Goal: Check status: Check status

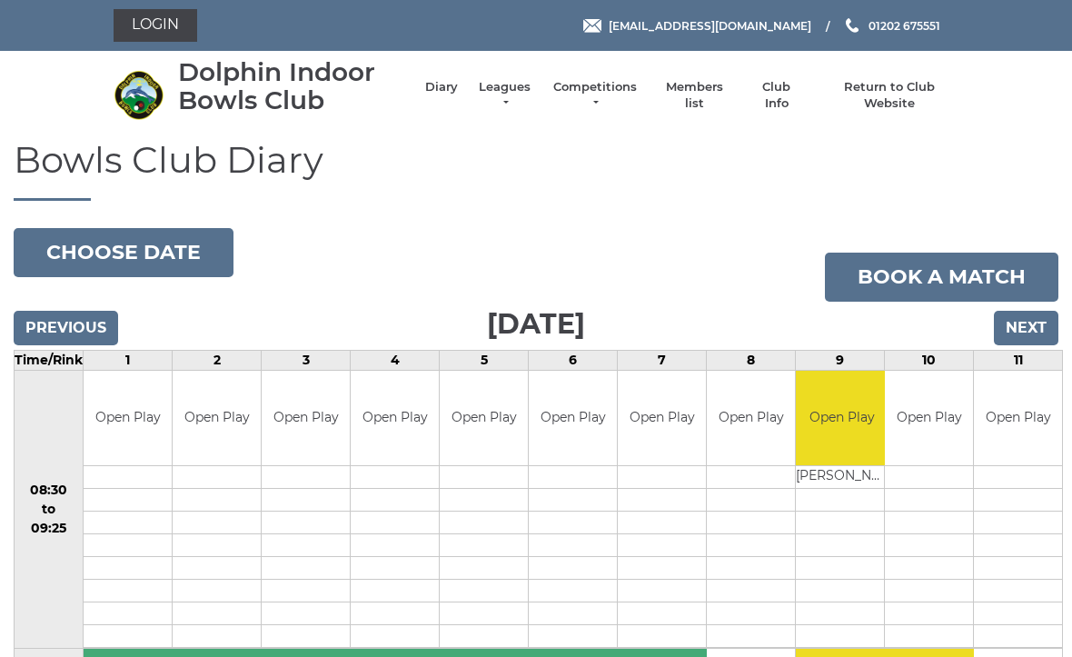
click at [608, 100] on link "Competitions" at bounding box center [594, 95] width 87 height 33
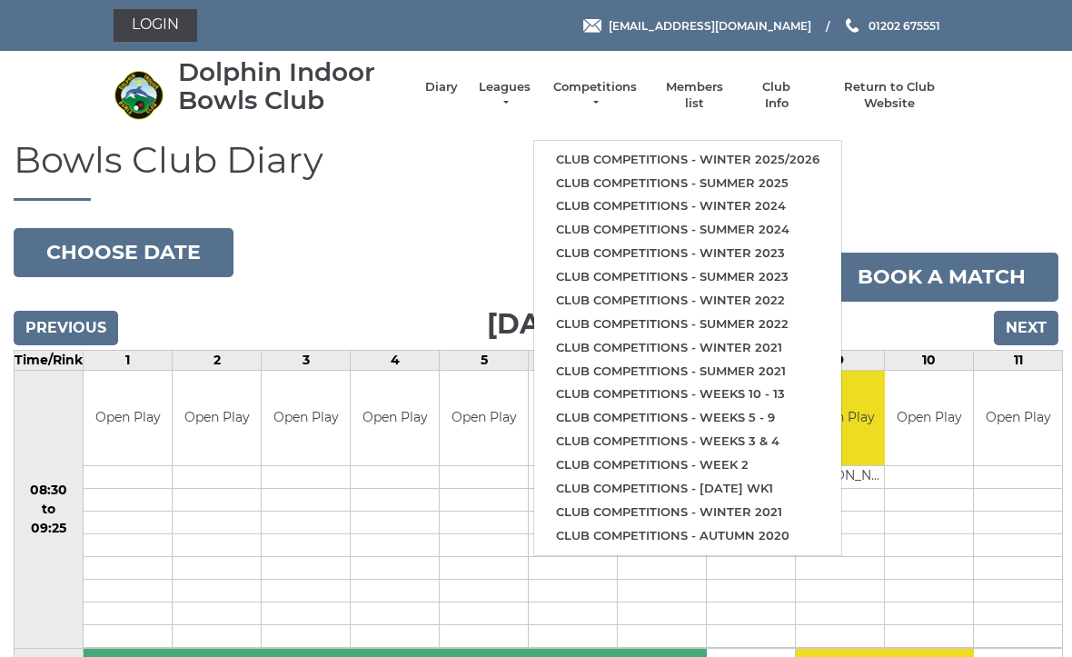
click at [747, 148] on link "Club competitions - Winter 2025/2026" at bounding box center [687, 160] width 307 height 24
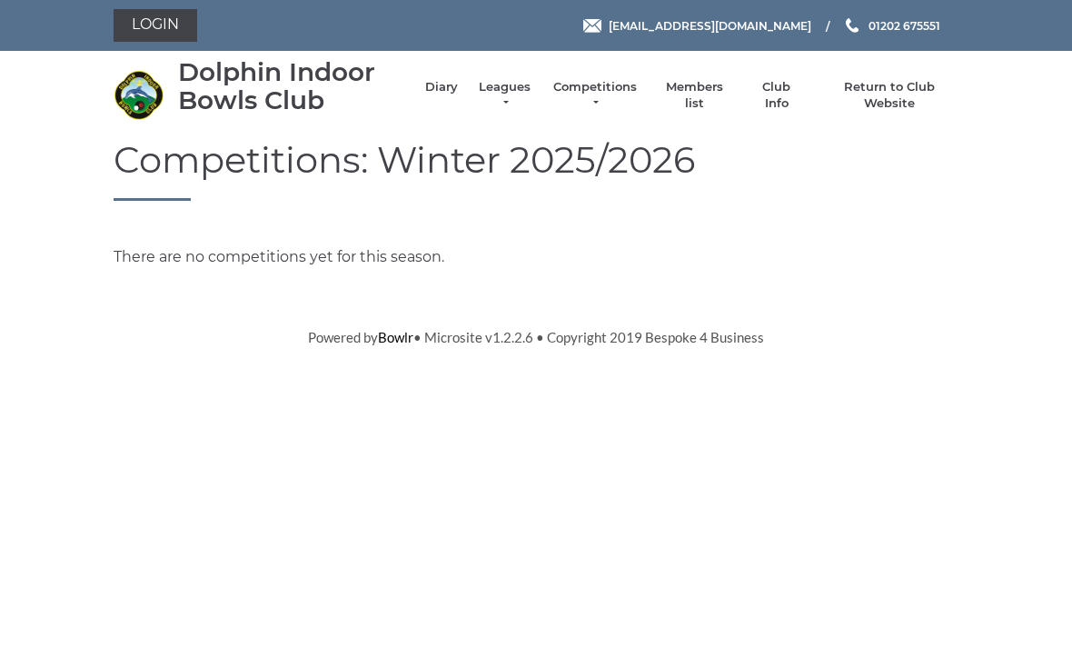
click at [893, 89] on link "Return to Club Website" at bounding box center [889, 95] width 137 height 33
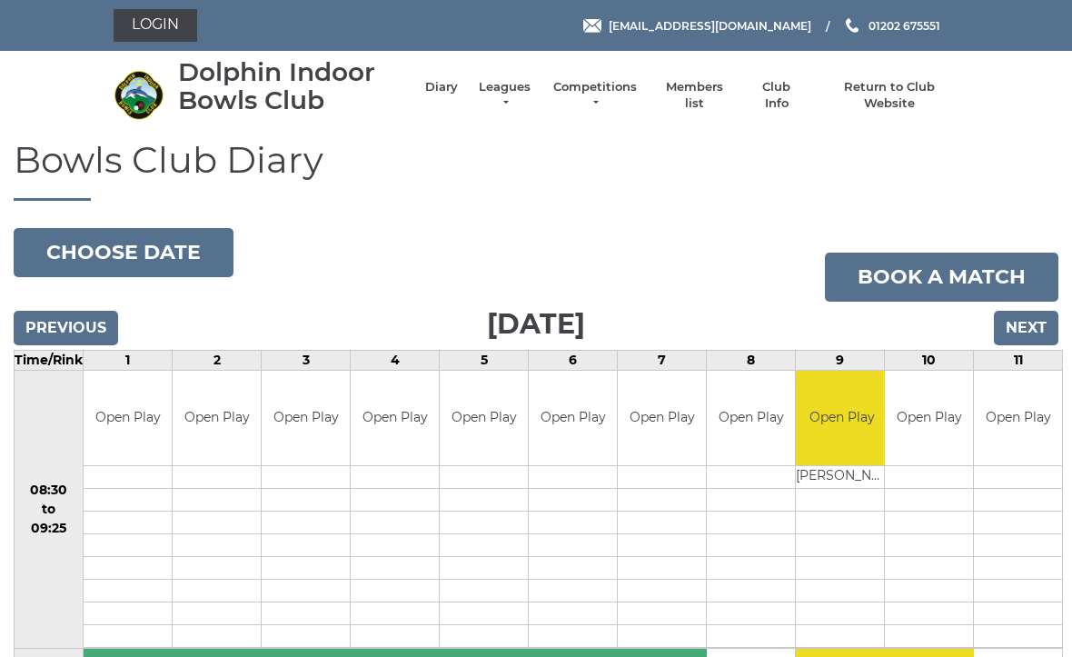
click at [1033, 324] on input "Next" at bounding box center [1025, 328] width 64 height 35
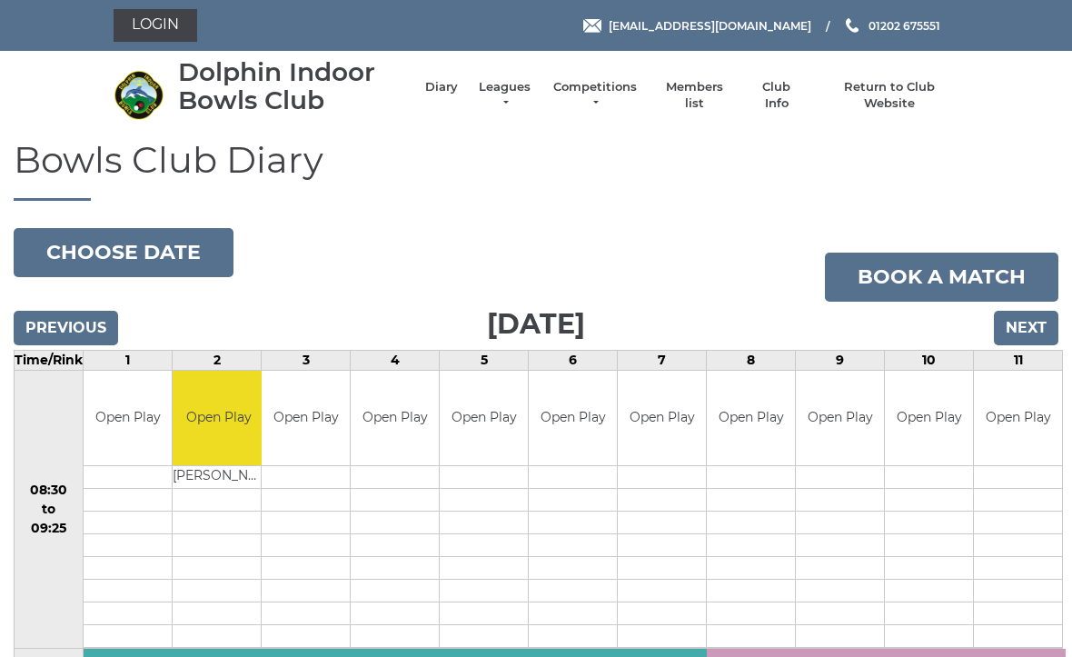
click at [1033, 320] on input "Next" at bounding box center [1025, 328] width 64 height 35
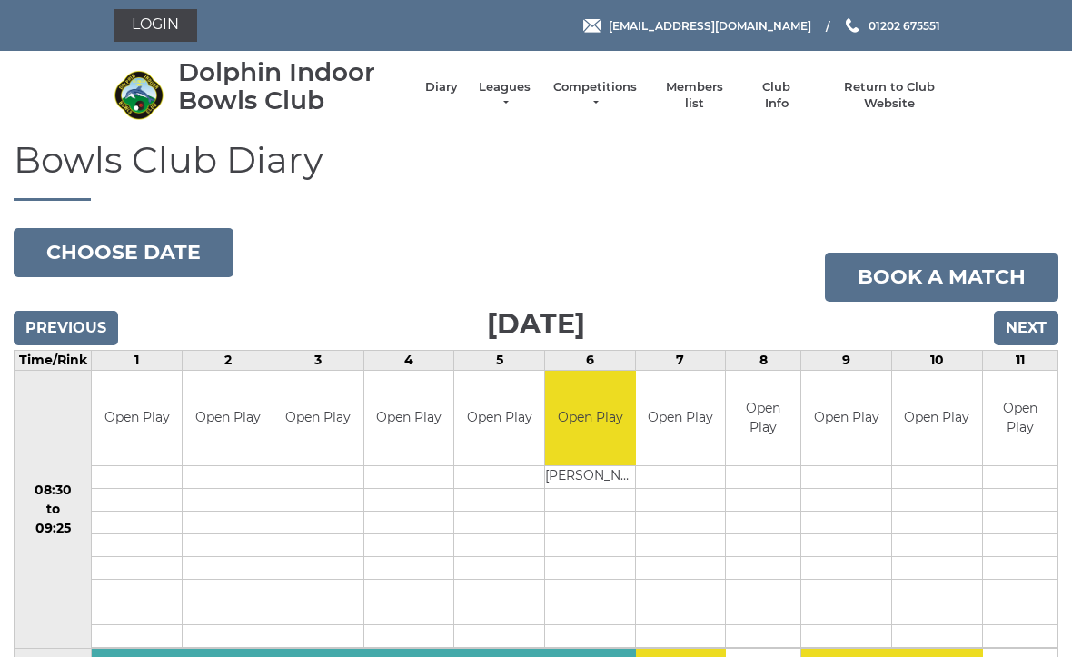
click at [1027, 329] on input "Next" at bounding box center [1025, 328] width 64 height 35
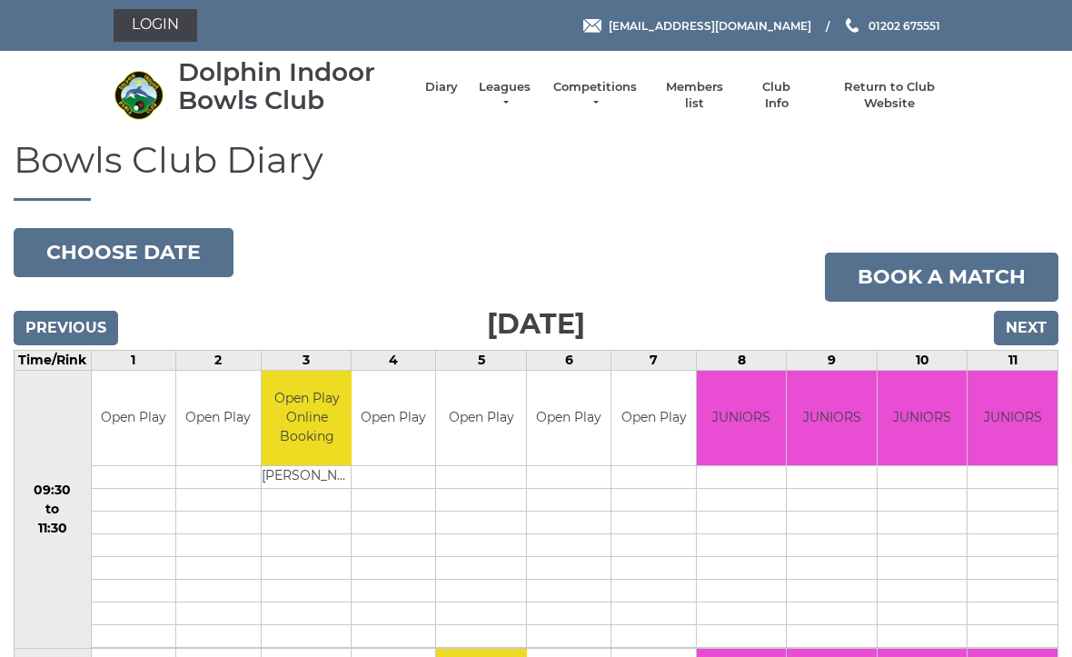
click at [1035, 333] on input "Next" at bounding box center [1025, 328] width 64 height 35
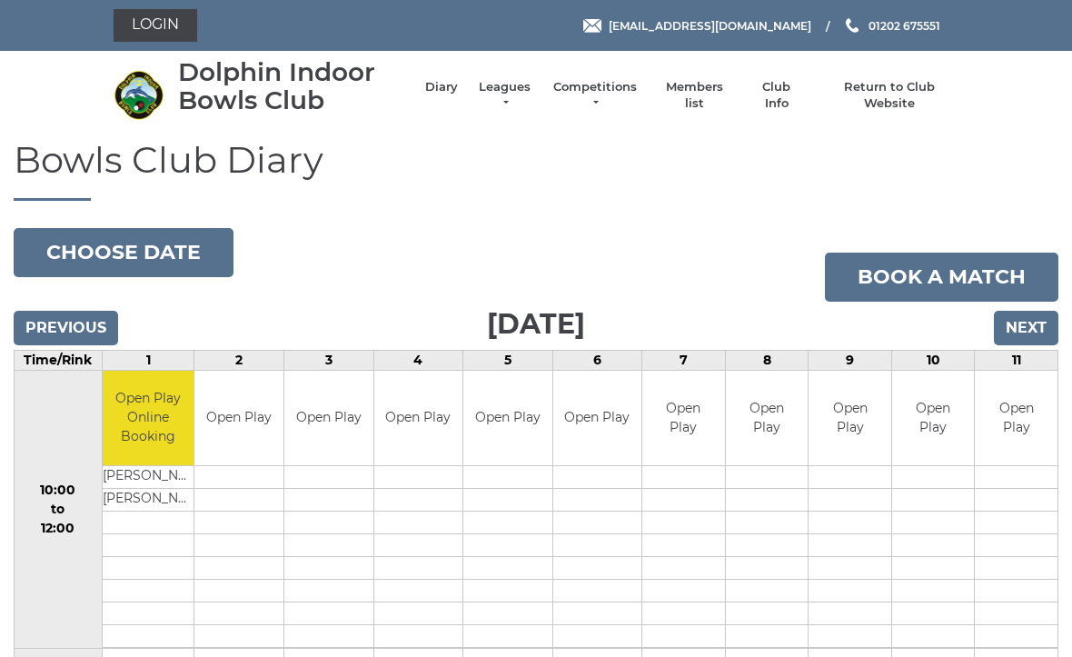
click at [1001, 335] on input "Next" at bounding box center [1025, 328] width 64 height 35
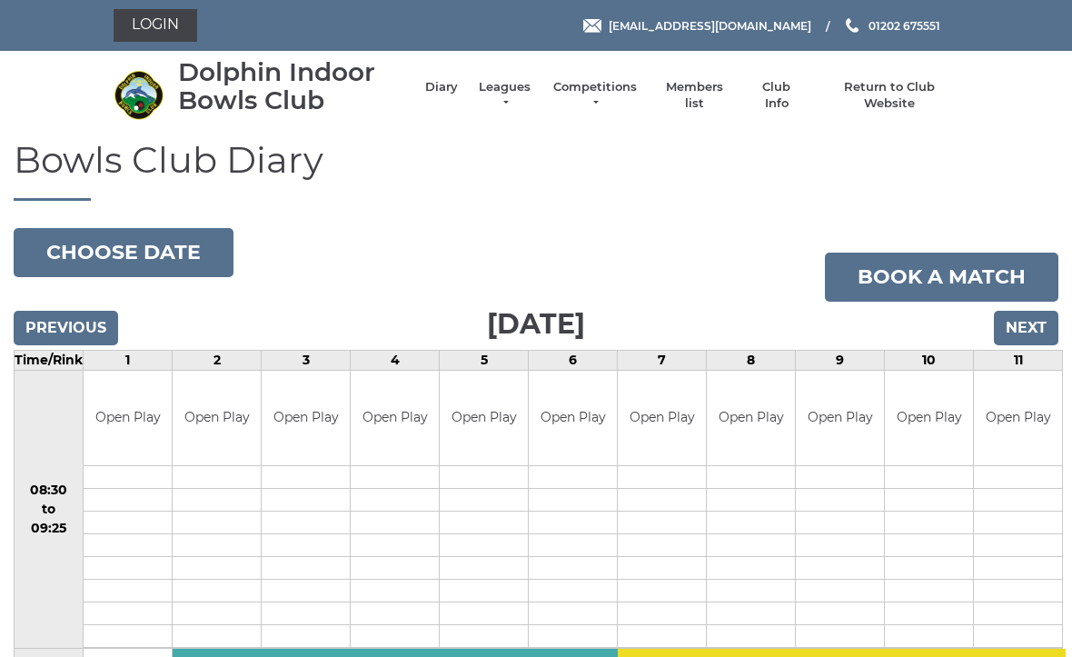
click at [1046, 325] on input "Next" at bounding box center [1025, 328] width 64 height 35
click at [1043, 322] on input "Next" at bounding box center [1025, 328] width 64 height 35
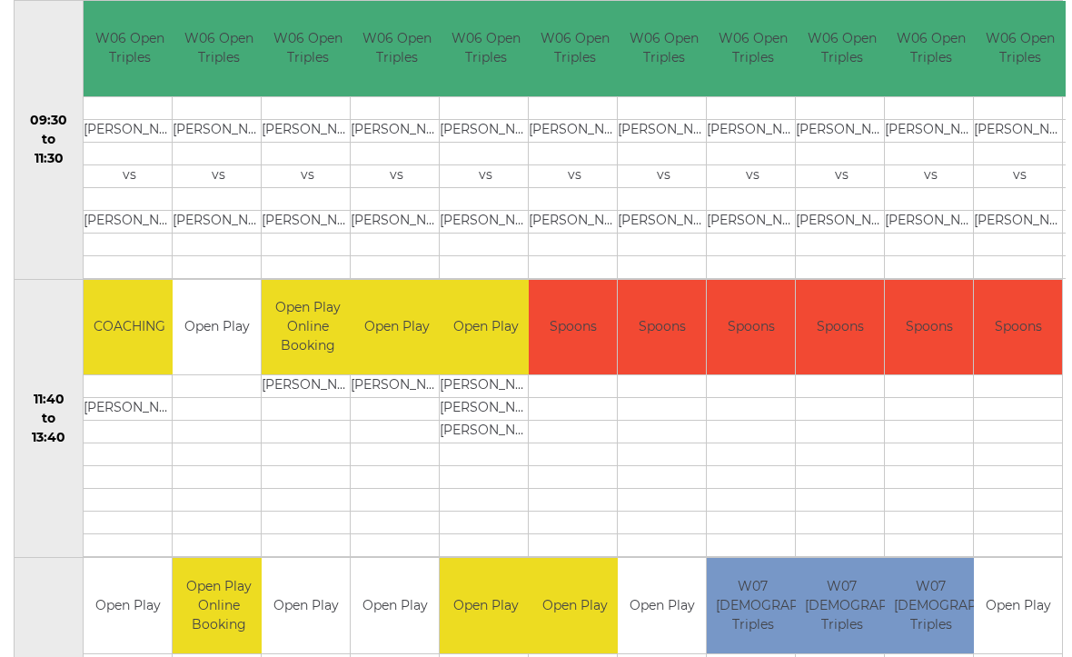
scroll to position [648, 0]
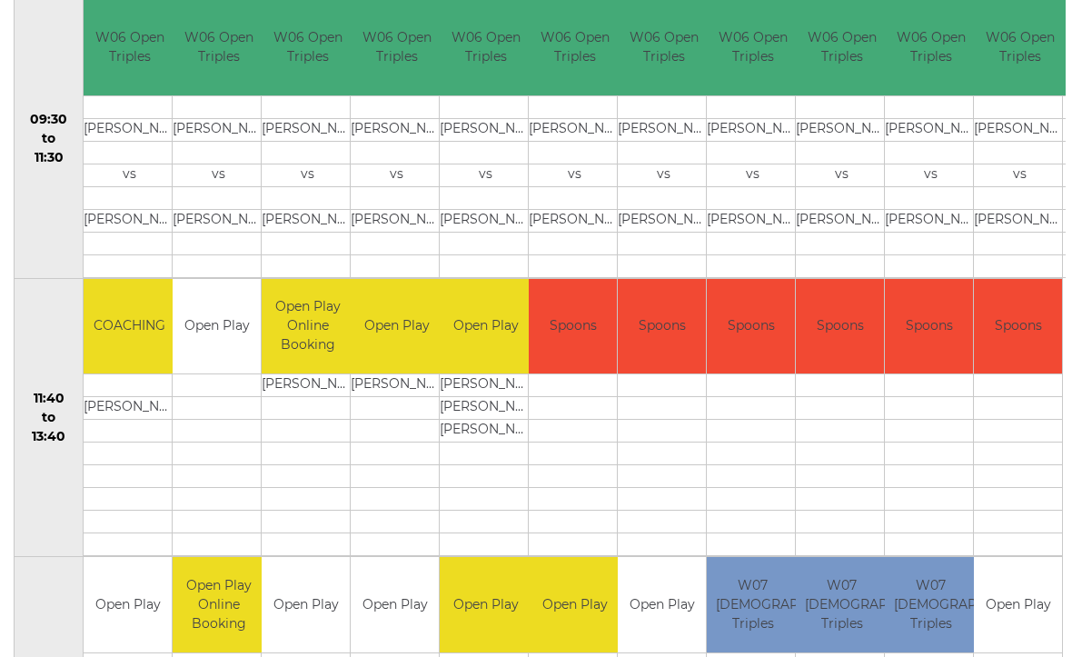
click at [1070, 265] on div "Bowls Club Diary [DATE] Choose date Book a match [DATE] Previous Next Time/Rink…" at bounding box center [536, 580] width 1072 height 2179
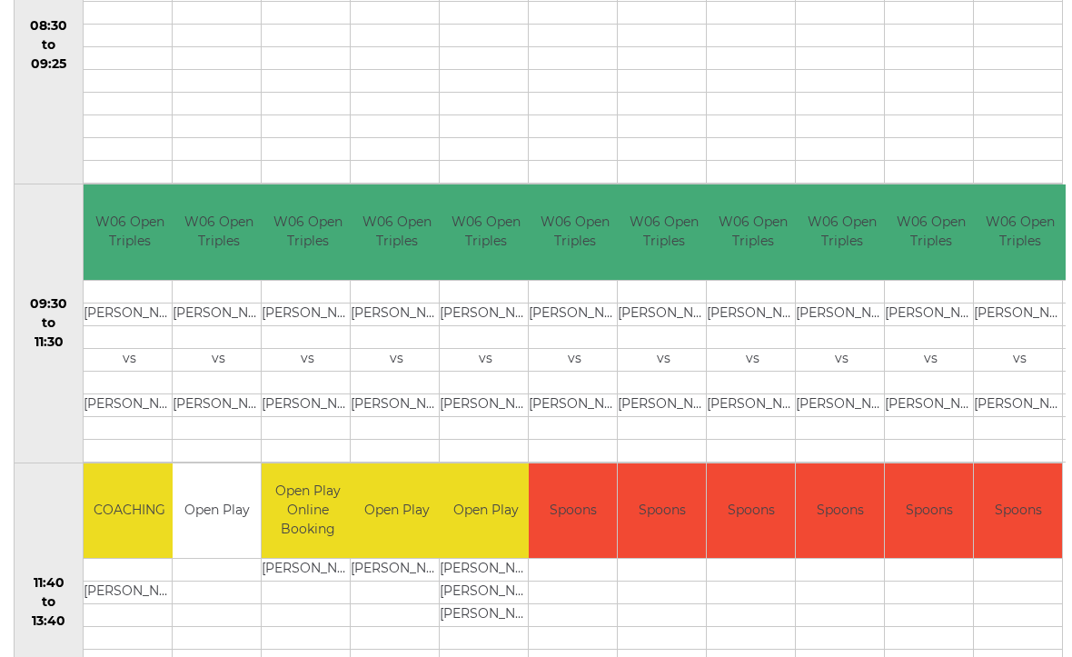
scroll to position [465, 0]
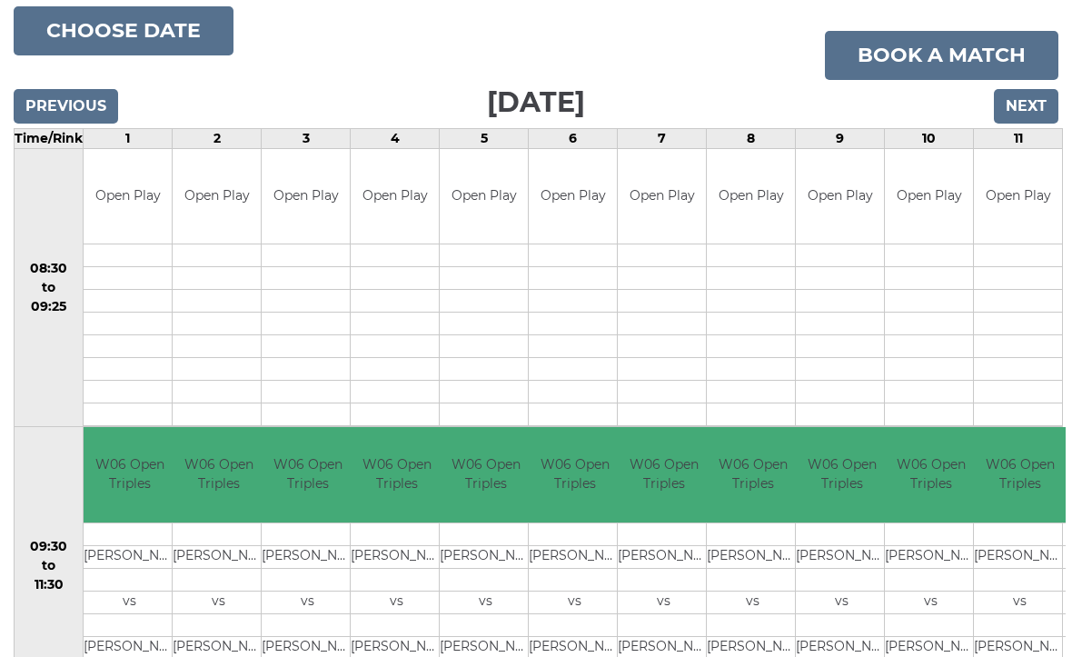
click at [1031, 114] on input "Next" at bounding box center [1025, 107] width 64 height 35
click at [1043, 90] on input "Next" at bounding box center [1025, 106] width 64 height 35
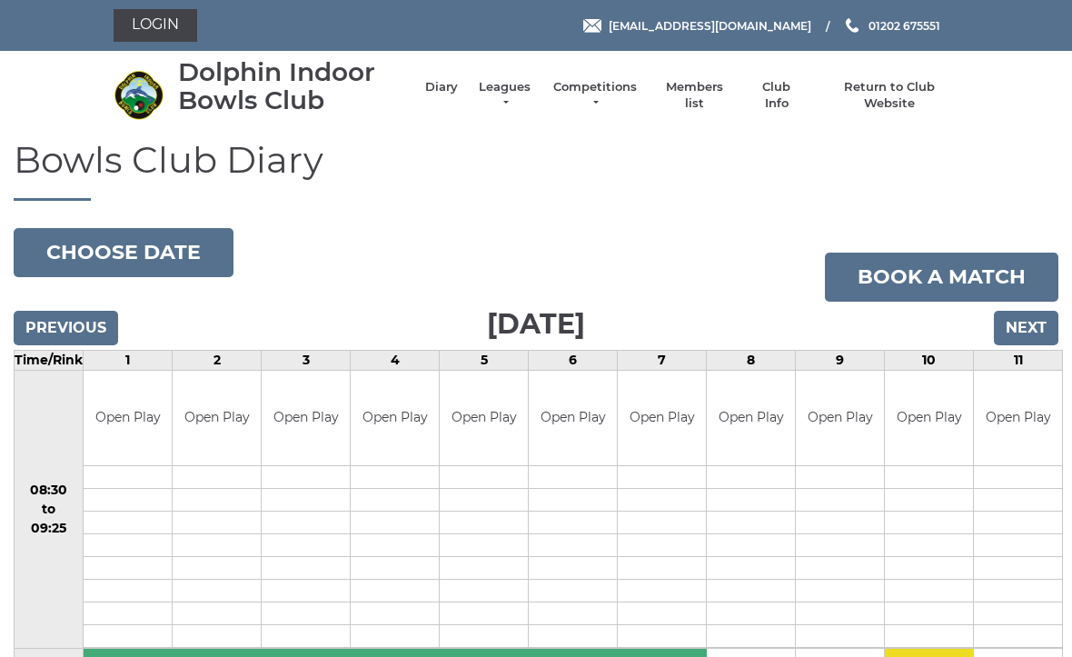
click at [1027, 329] on input "Next" at bounding box center [1025, 328] width 64 height 35
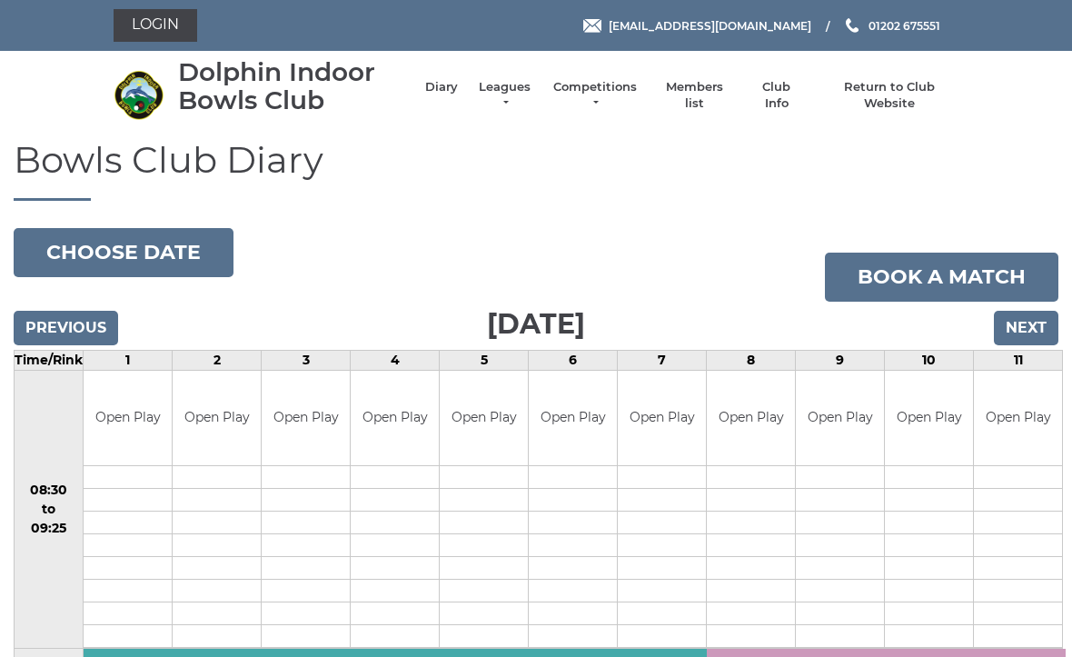
click at [1036, 331] on input "Next" at bounding box center [1025, 328] width 64 height 35
click at [1035, 331] on input "Next" at bounding box center [1025, 328] width 64 height 35
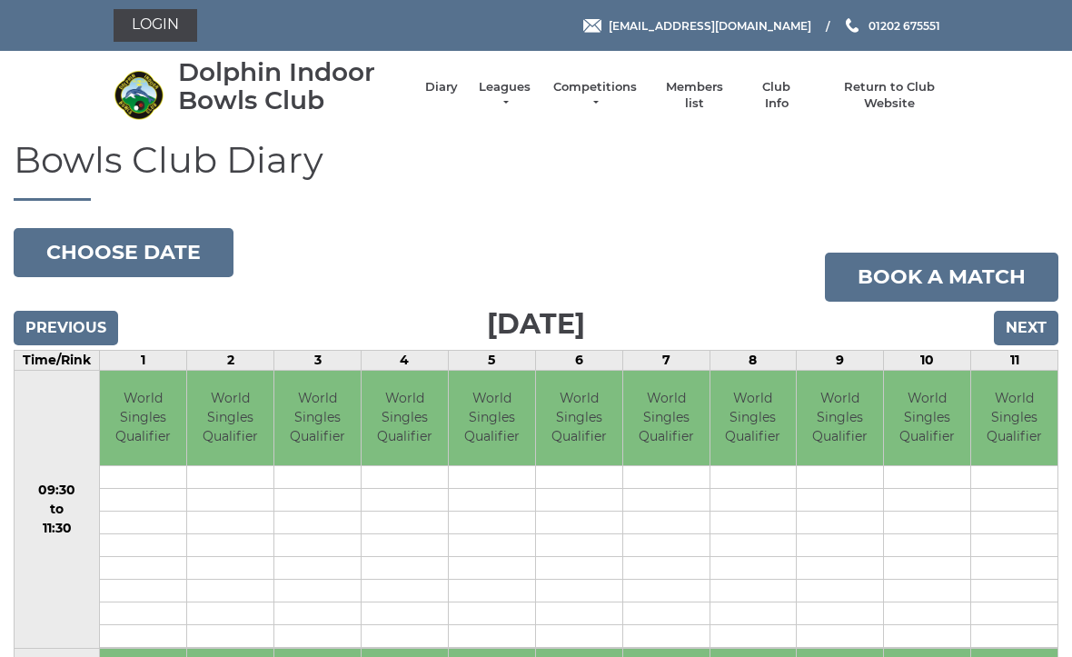
click at [1033, 331] on input "Next" at bounding box center [1025, 328] width 64 height 35
click at [1040, 317] on input "Next" at bounding box center [1025, 328] width 64 height 35
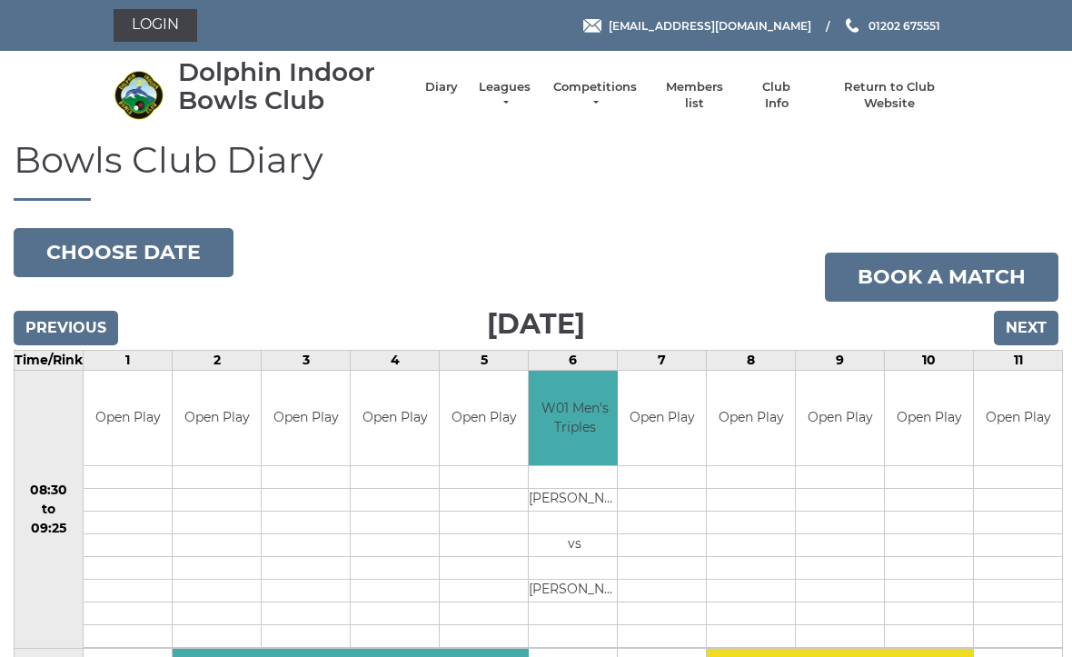
click at [77, 323] on input "Previous" at bounding box center [66, 328] width 104 height 35
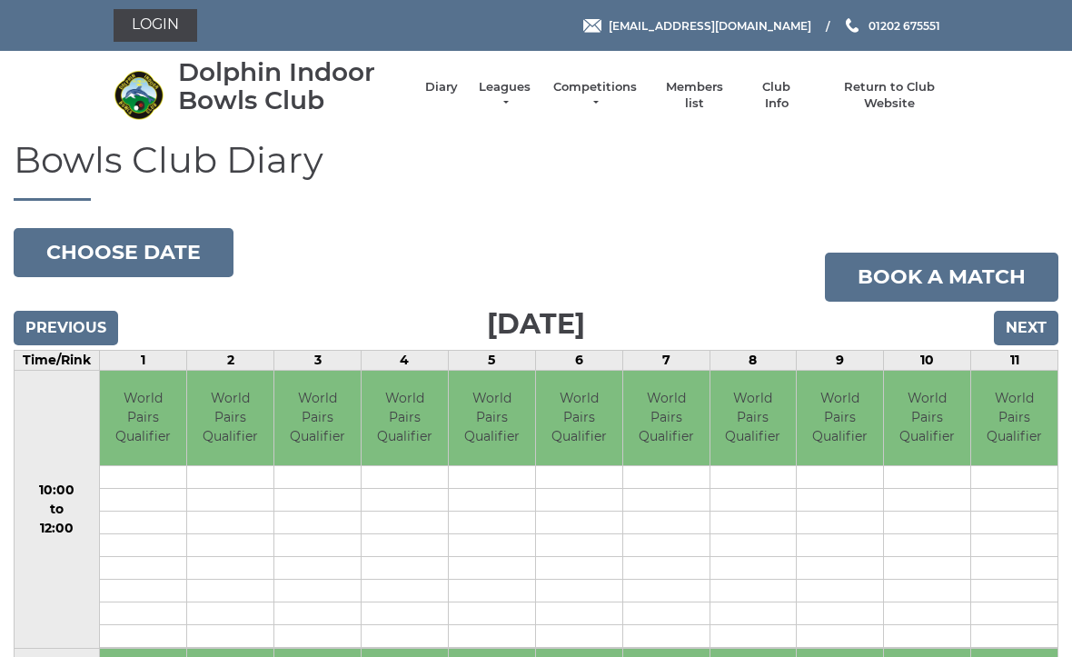
click at [54, 321] on input "Previous" at bounding box center [66, 328] width 104 height 35
click at [1045, 320] on input "Next" at bounding box center [1025, 328] width 64 height 35
click at [74, 332] on input "Previous" at bounding box center [66, 328] width 104 height 35
click at [55, 340] on input "Previous" at bounding box center [66, 328] width 104 height 35
